Goal: Navigation & Orientation: Find specific page/section

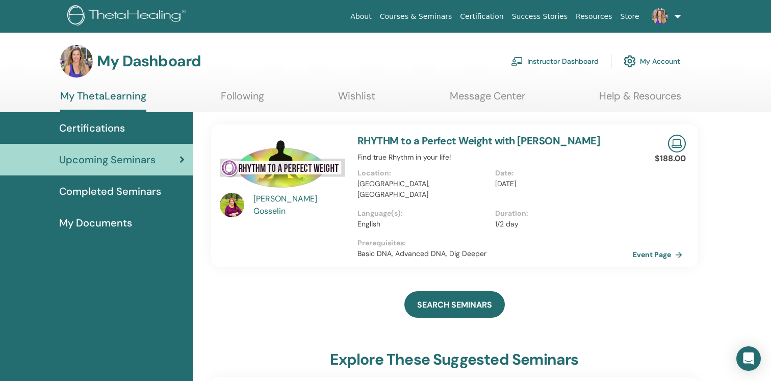
click at [86, 120] on span "Certifications" at bounding box center [92, 127] width 66 height 15
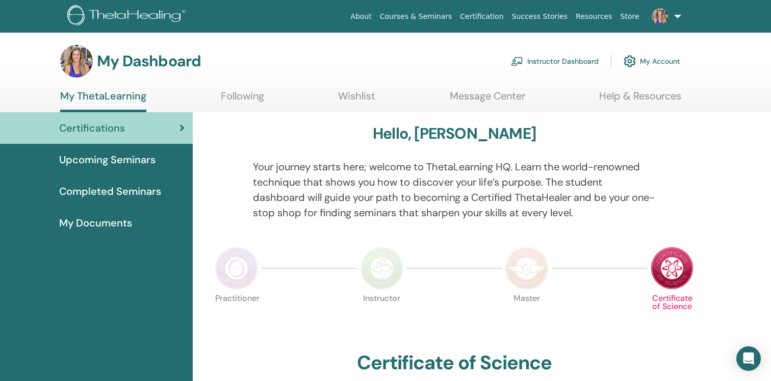
click at [86, 132] on span "Certifications" at bounding box center [92, 127] width 66 height 15
click at [96, 163] on span "Upcoming Seminars" at bounding box center [107, 159] width 96 height 15
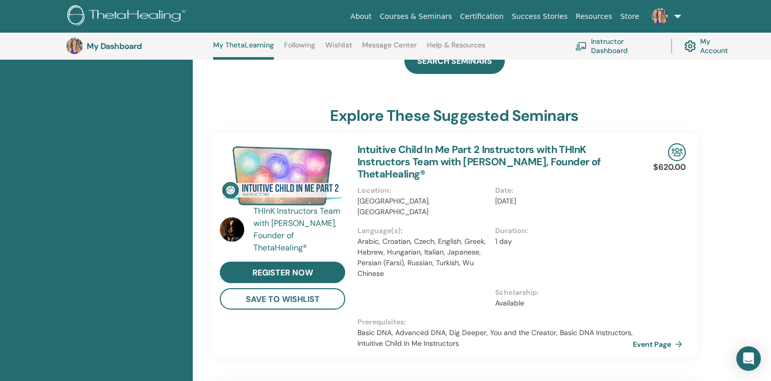
scroll to position [232, 0]
